Goal: Check status: Check status

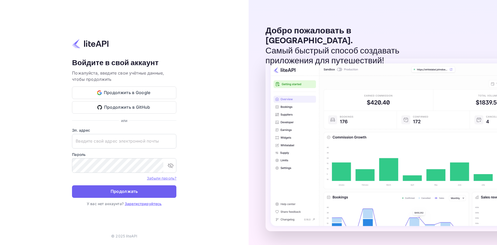
type input "adminpassword_support@yandex-team.ru"
click at [153, 193] on button "Продолжать" at bounding box center [124, 191] width 104 height 13
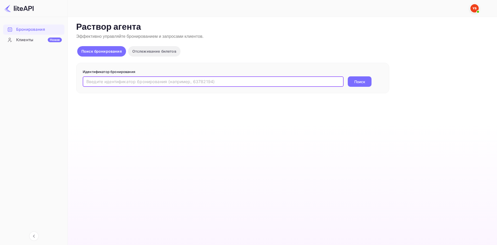
click at [163, 84] on input "text" at bounding box center [213, 81] width 261 height 10
paste input "9268088"
type input "9268088"
click at [344, 81] on div "9268088 ​ Поиск" at bounding box center [233, 81] width 300 height 10
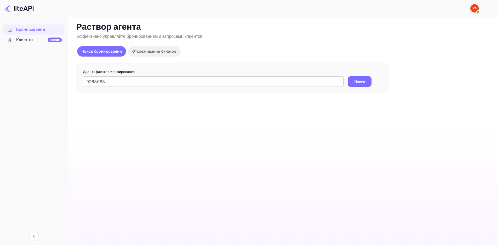
click at [352, 81] on button "Поиск" at bounding box center [360, 81] width 24 height 10
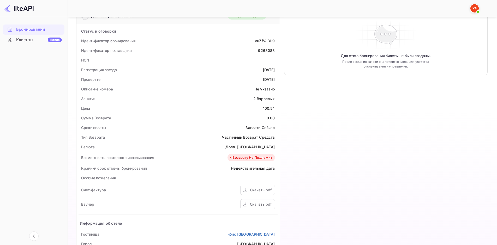
scroll to position [130, 0]
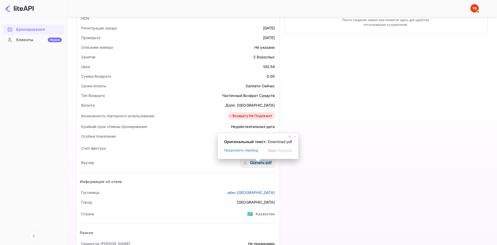
click at [258, 164] on ya-tr-span "Скачать pdf" at bounding box center [261, 162] width 22 height 4
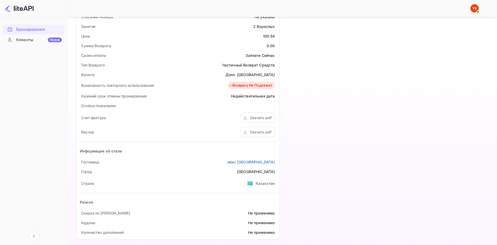
scroll to position [165, 0]
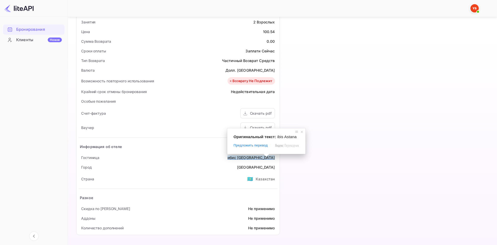
click at [260, 158] on ya-tr-span "ибис [GEOGRAPHIC_DATA]" at bounding box center [250, 157] width 47 height 4
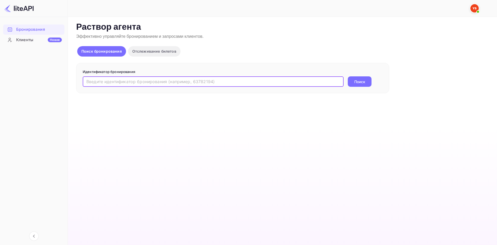
click at [138, 81] on input "text" at bounding box center [213, 81] width 261 height 10
paste input "9268088"
type input "9268088"
click at [355, 80] on ya-tr-span "Поиск" at bounding box center [359, 81] width 11 height 5
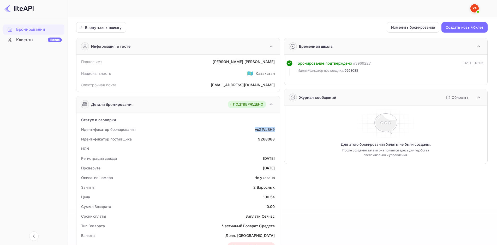
drag, startPoint x: 253, startPoint y: 130, endPoint x: 277, endPoint y: 129, distance: 23.2
click at [277, 129] on div "Идентификатор бронирования vuZfVJBH9" at bounding box center [177, 130] width 199 height 10
copy ya-tr-span "vuZfVJBH9"
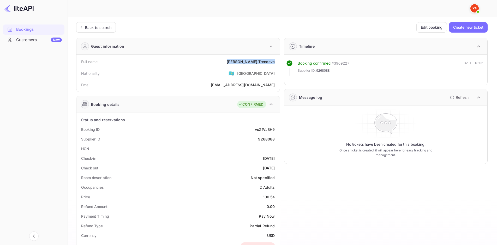
drag, startPoint x: 247, startPoint y: 61, endPoint x: 274, endPoint y: 61, distance: 26.9
click at [274, 61] on div "[PERSON_NAME]" at bounding box center [251, 61] width 48 height 5
copy div "[PERSON_NAME]"
